Goal: Task Accomplishment & Management: Use online tool/utility

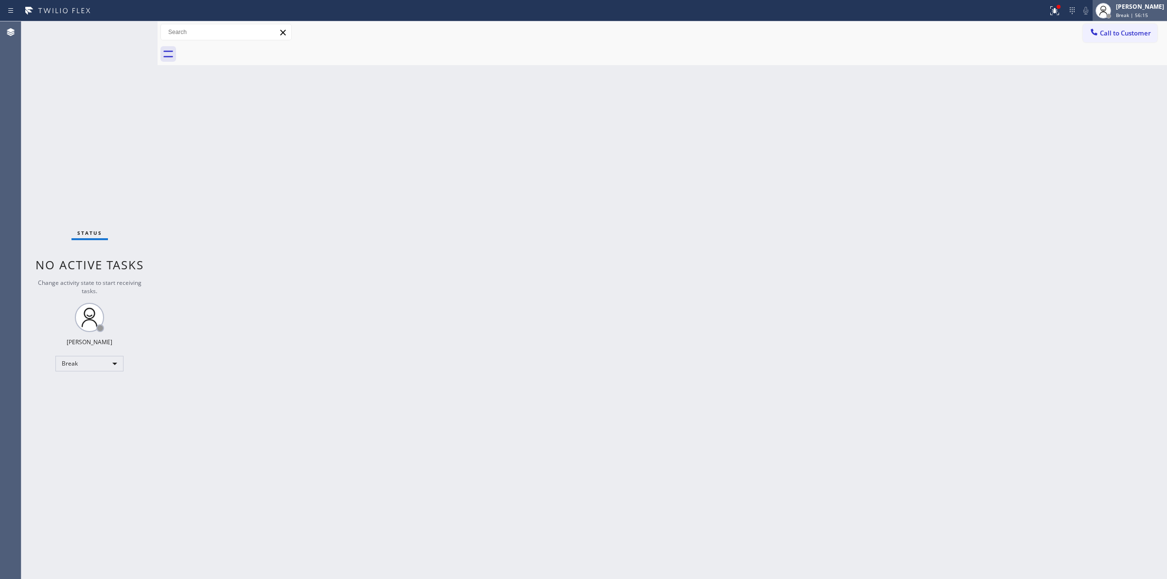
click at [1131, 8] on div "[PERSON_NAME]" at bounding box center [1139, 6] width 48 height 8
click at [1093, 65] on button "Unavailable" at bounding box center [1117, 64] width 97 height 13
click at [1110, 29] on span "Call to Customer" at bounding box center [1124, 33] width 51 height 9
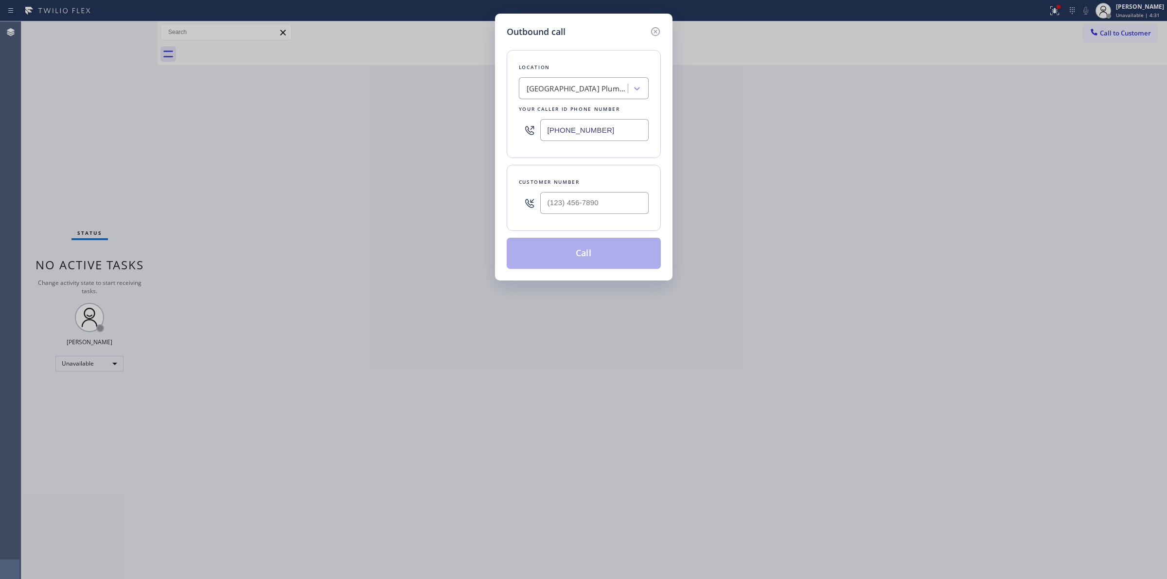
click at [553, 114] on div "Your caller id phone number" at bounding box center [584, 109] width 130 height 10
paste input "Marvel Electrical"
click at [552, 98] on div "[GEOGRAPHIC_DATA] Plumbers" at bounding box center [584, 88] width 130 height 22
type input "Marvel Electrical"
click at [574, 82] on div "[GEOGRAPHIC_DATA] Plumbers" at bounding box center [575, 88] width 106 height 17
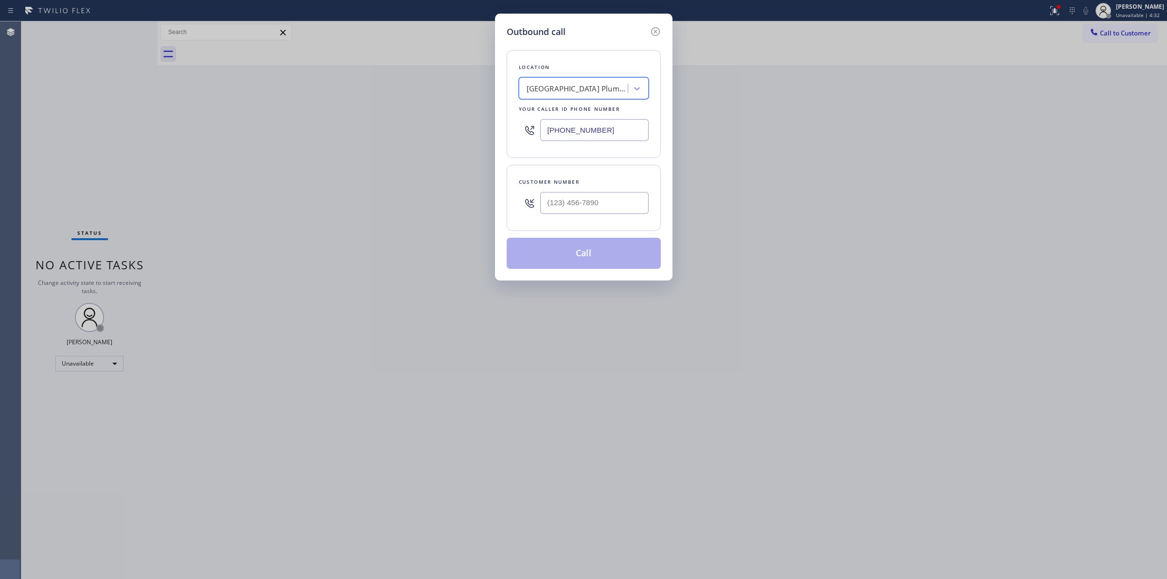
paste input "Marvel Electrical"
type input "Marvel Electrical"
click at [574, 82] on div "[GEOGRAPHIC_DATA] Plumbers" at bounding box center [575, 88] width 106 height 17
paste input "Marvel Electrical"
type input "Marvel Electrician"
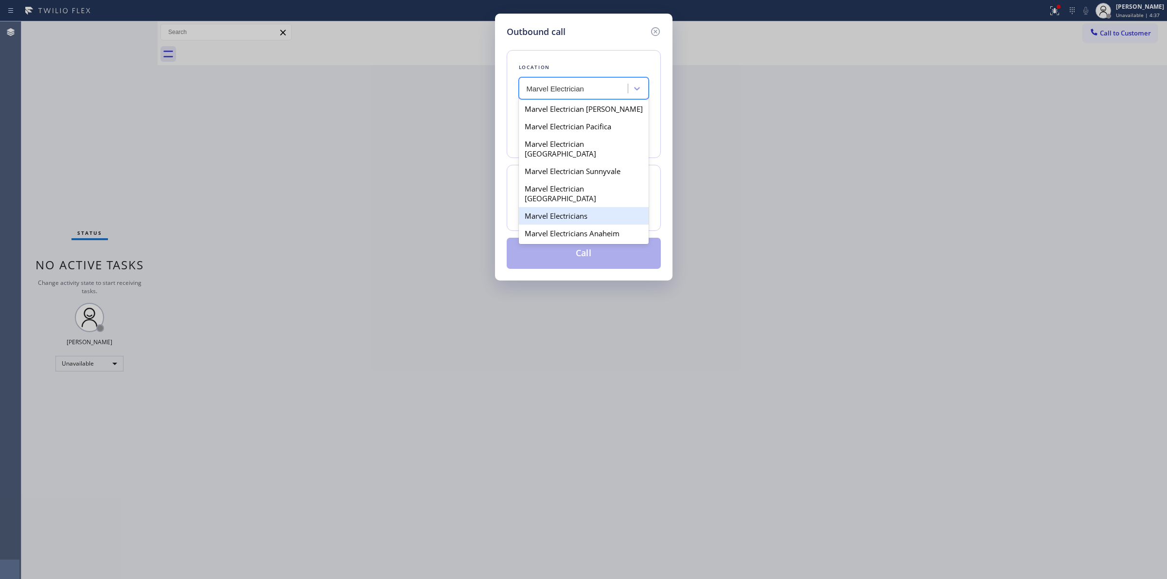
click at [567, 207] on div "Marvel Electricians" at bounding box center [584, 215] width 130 height 17
click at [599, 94] on div "Marvel Electricians" at bounding box center [575, 88] width 106 height 17
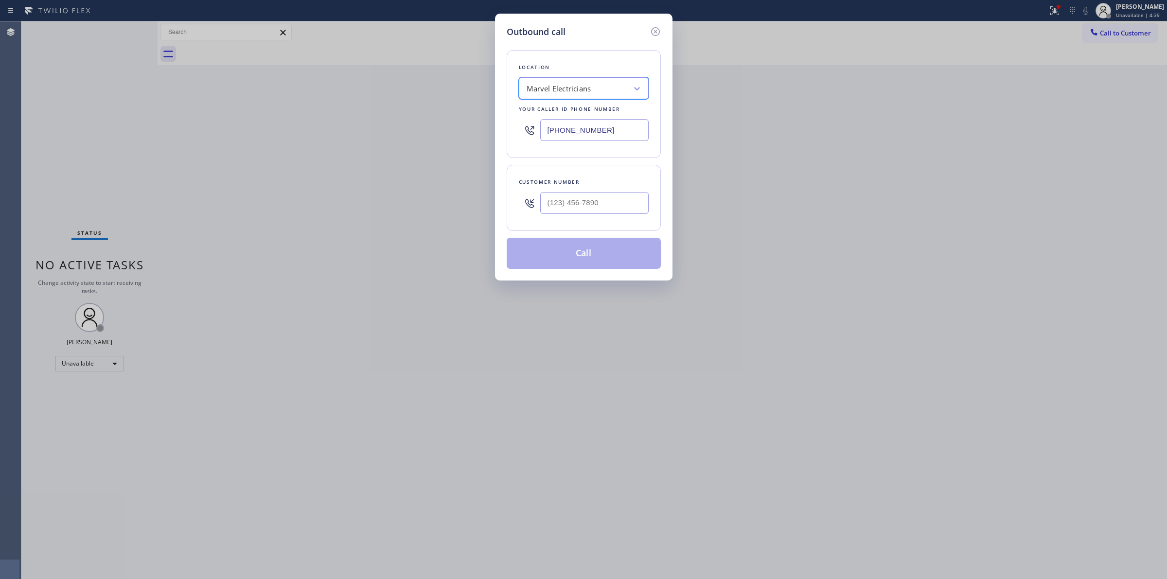
click at [609, 124] on input "[PHONE_NUMBER]" at bounding box center [594, 130] width 108 height 22
click at [609, 123] on input "[PHONE_NUMBER]" at bounding box center [594, 130] width 108 height 22
drag, startPoint x: 604, startPoint y: 133, endPoint x: 507, endPoint y: 132, distance: 97.2
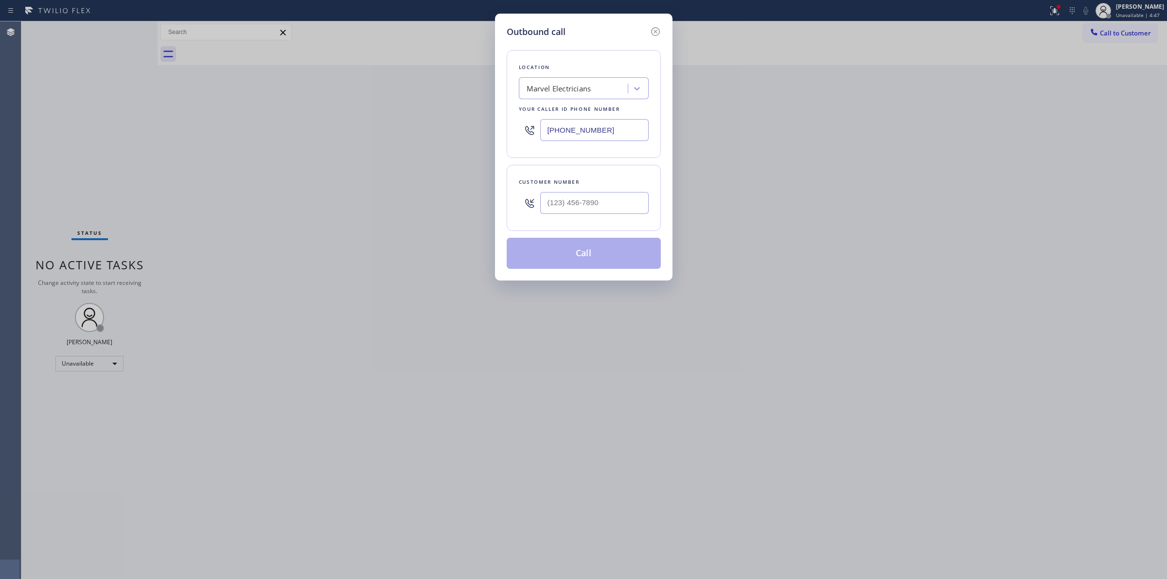
click at [507, 132] on div "Location Marvel Electricians Your caller id phone number [PHONE_NUMBER]" at bounding box center [583, 104] width 154 height 108
paste input "714) 559-3783"
type input "[PHONE_NUMBER]"
